Goal: Task Accomplishment & Management: Use online tool/utility

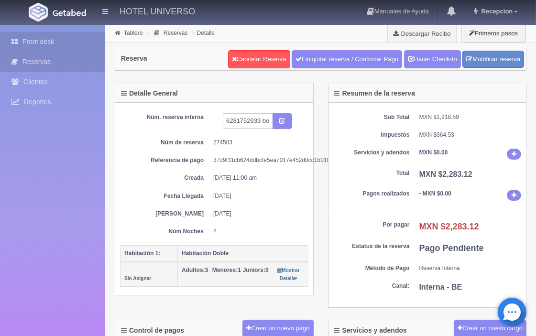
click at [50, 43] on link "Front desk" at bounding box center [52, 42] width 105 height 20
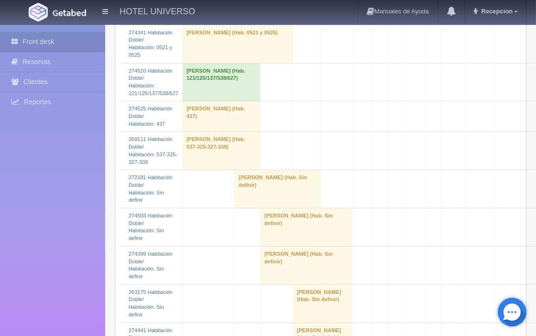
scroll to position [638, 0]
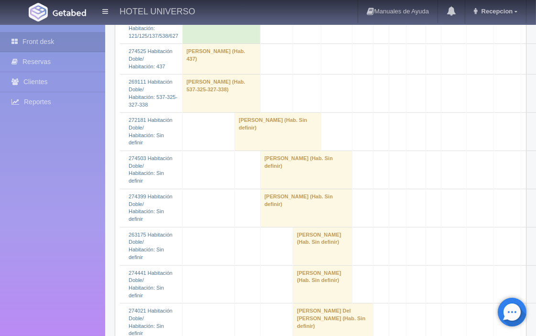
click at [264, 190] on td "[PERSON_NAME] (Hab. Sin definir)" at bounding box center [306, 170] width 92 height 38
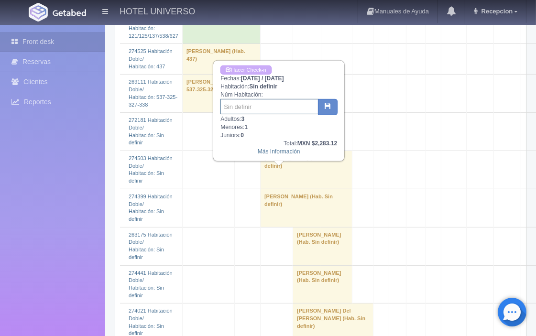
click at [247, 108] on input "text" at bounding box center [270, 106] width 98 height 15
type input "736"
click at [284, 152] on link "Más Información" at bounding box center [279, 151] width 43 height 7
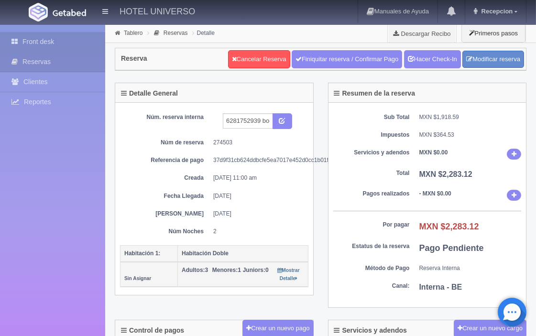
click at [45, 39] on link "Front desk" at bounding box center [52, 42] width 105 height 20
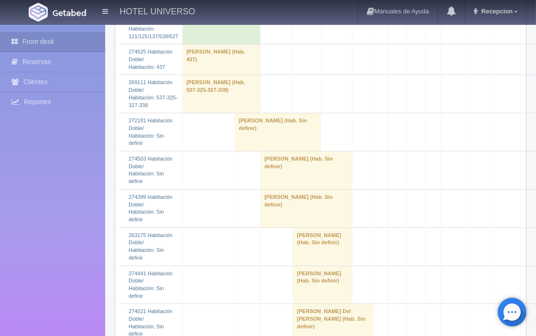
scroll to position [638, 0]
click at [260, 185] on td "Ana isabel Rubio Alarcon (Hab. Sin definir)" at bounding box center [306, 170] width 92 height 38
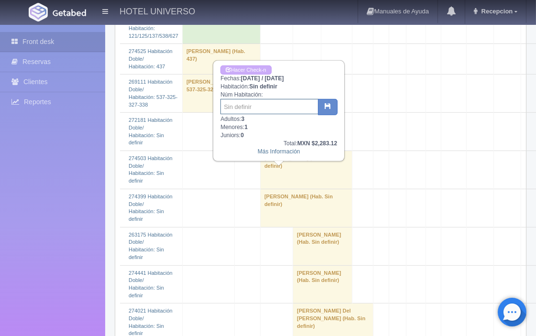
click at [240, 107] on input "text" at bounding box center [270, 106] width 98 height 15
type input "736"
click at [329, 109] on button "button" at bounding box center [328, 107] width 20 height 16
